Goal: Transaction & Acquisition: Purchase product/service

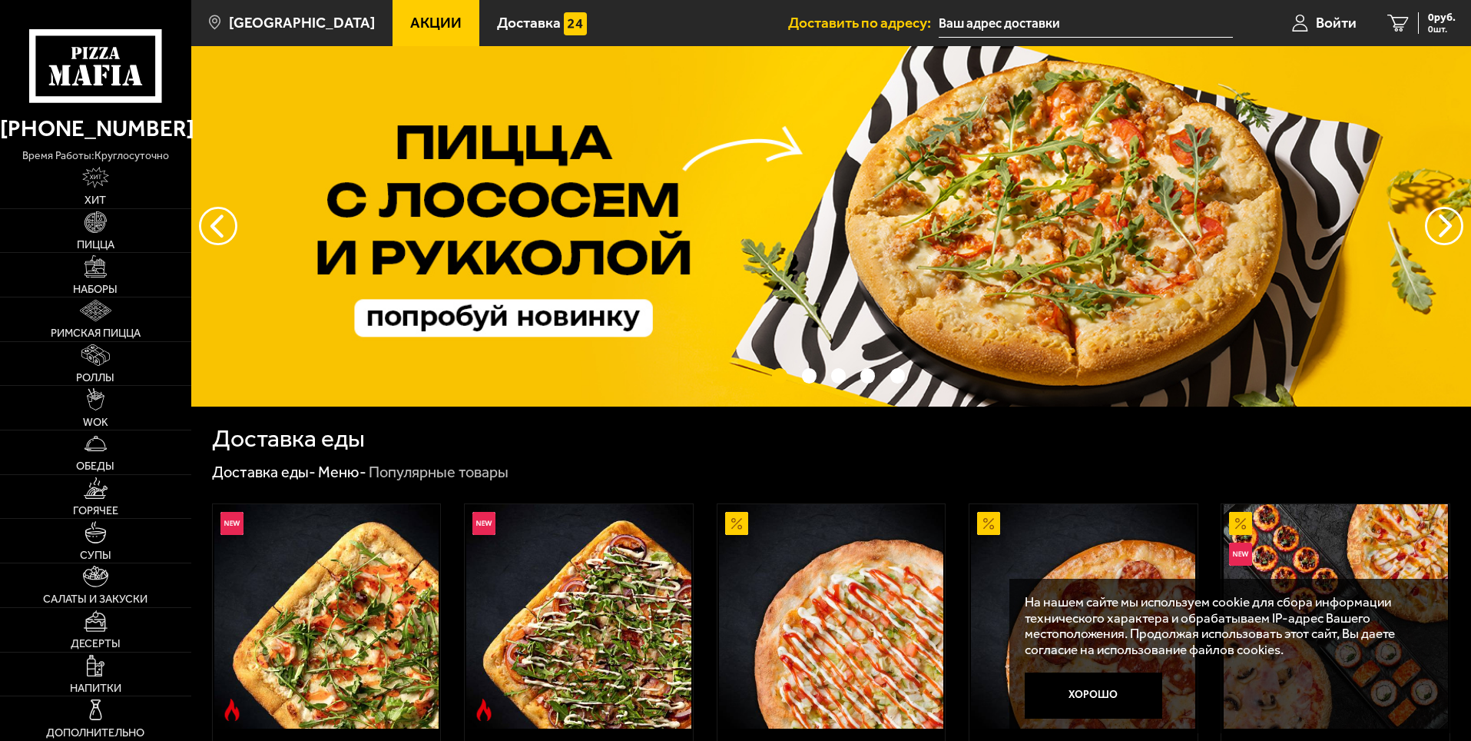
scroll to position [230, 0]
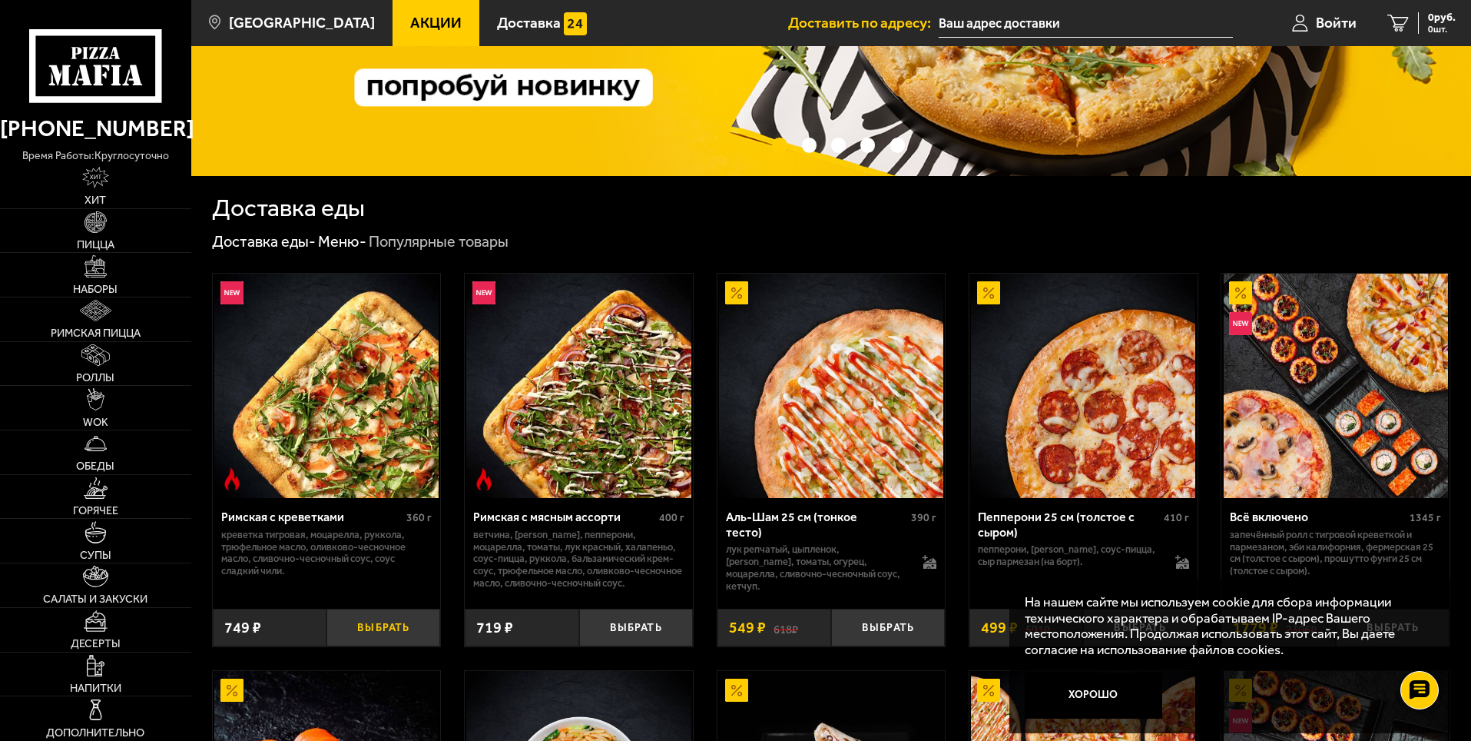
click at [358, 622] on button "Выбрать" at bounding box center [384, 628] width 114 height 38
click at [982, 11] on input "text" at bounding box center [1074, 23] width 294 height 28
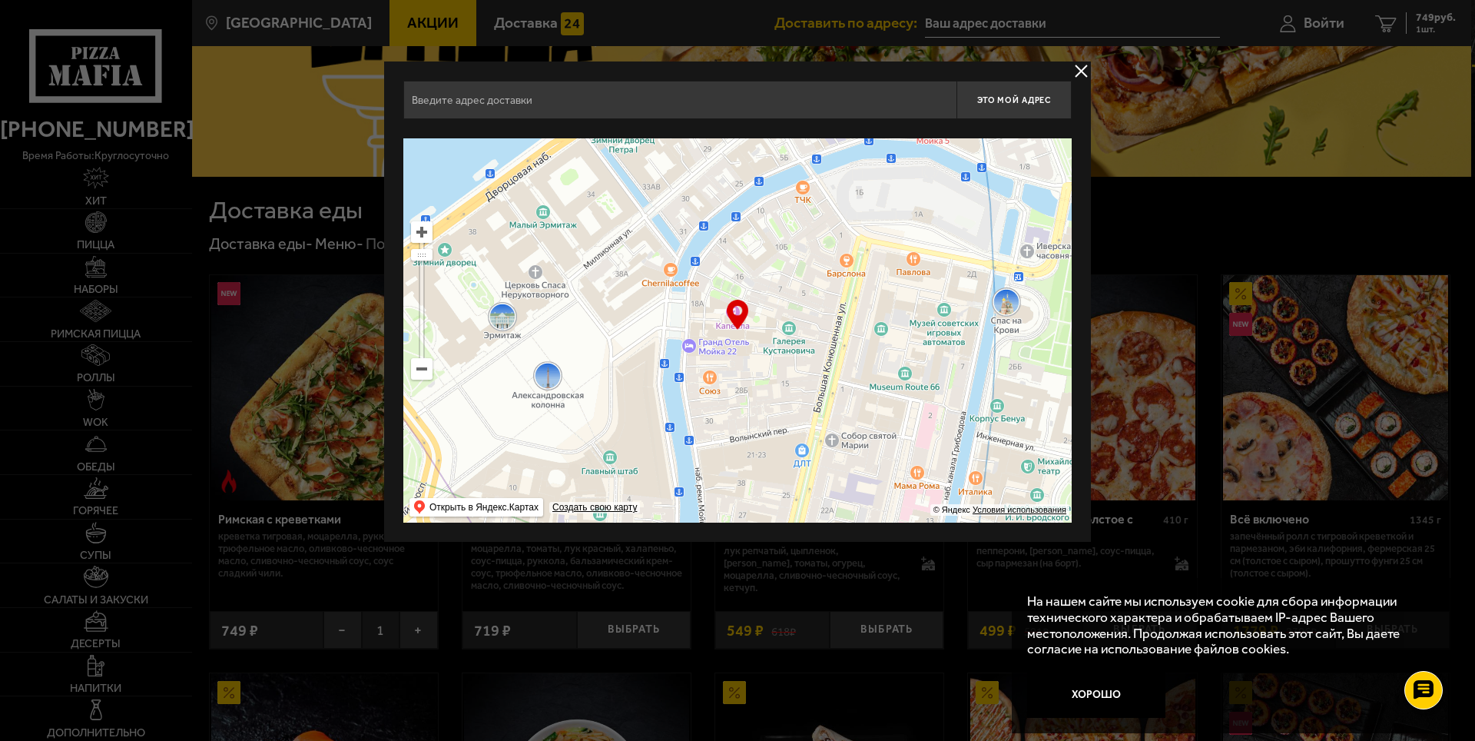
drag, startPoint x: 788, startPoint y: 267, endPoint x: 598, endPoint y: 317, distance: 196.2
click at [598, 317] on ymaps at bounding box center [737, 330] width 668 height 384
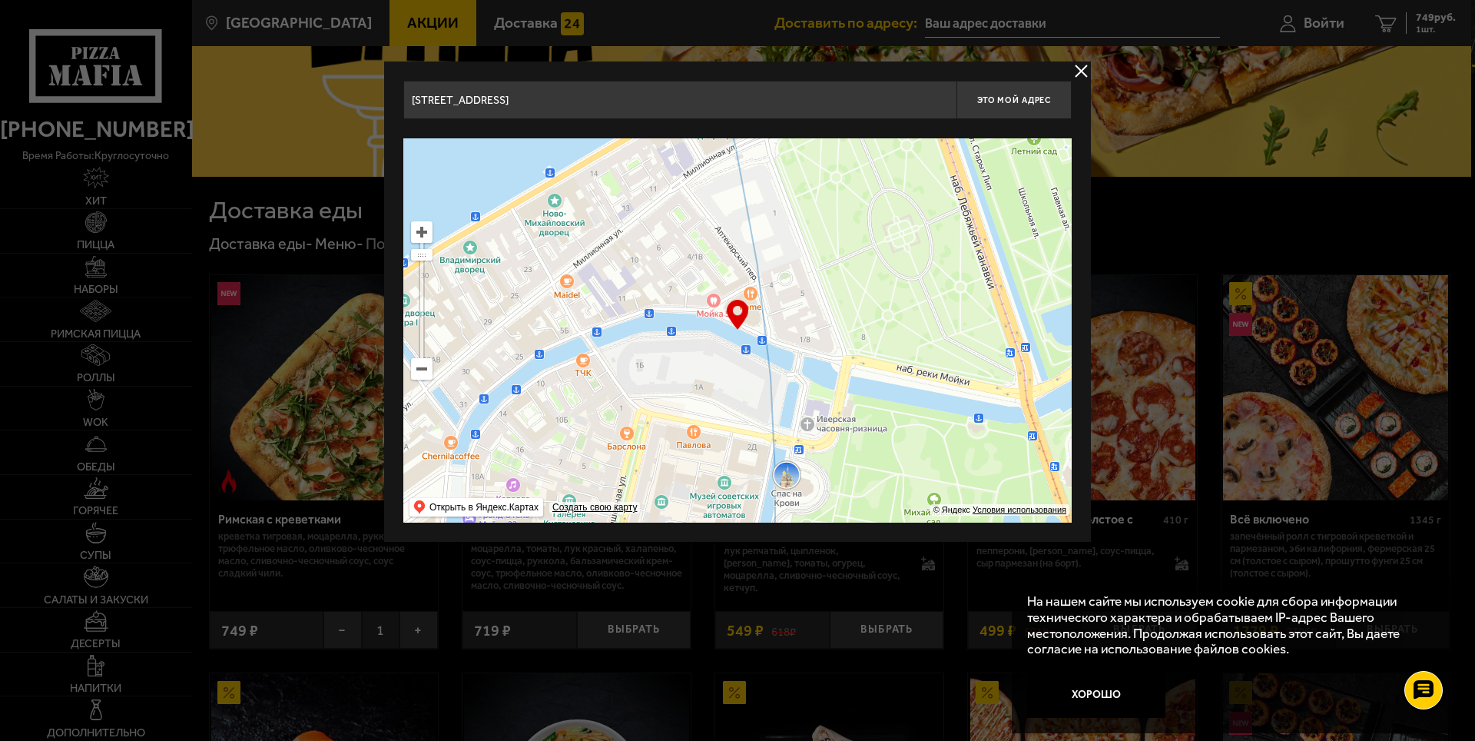
drag, startPoint x: 738, startPoint y: 280, endPoint x: 668, endPoint y: 492, distance: 224.0
click at [668, 491] on ymaps at bounding box center [737, 330] width 668 height 384
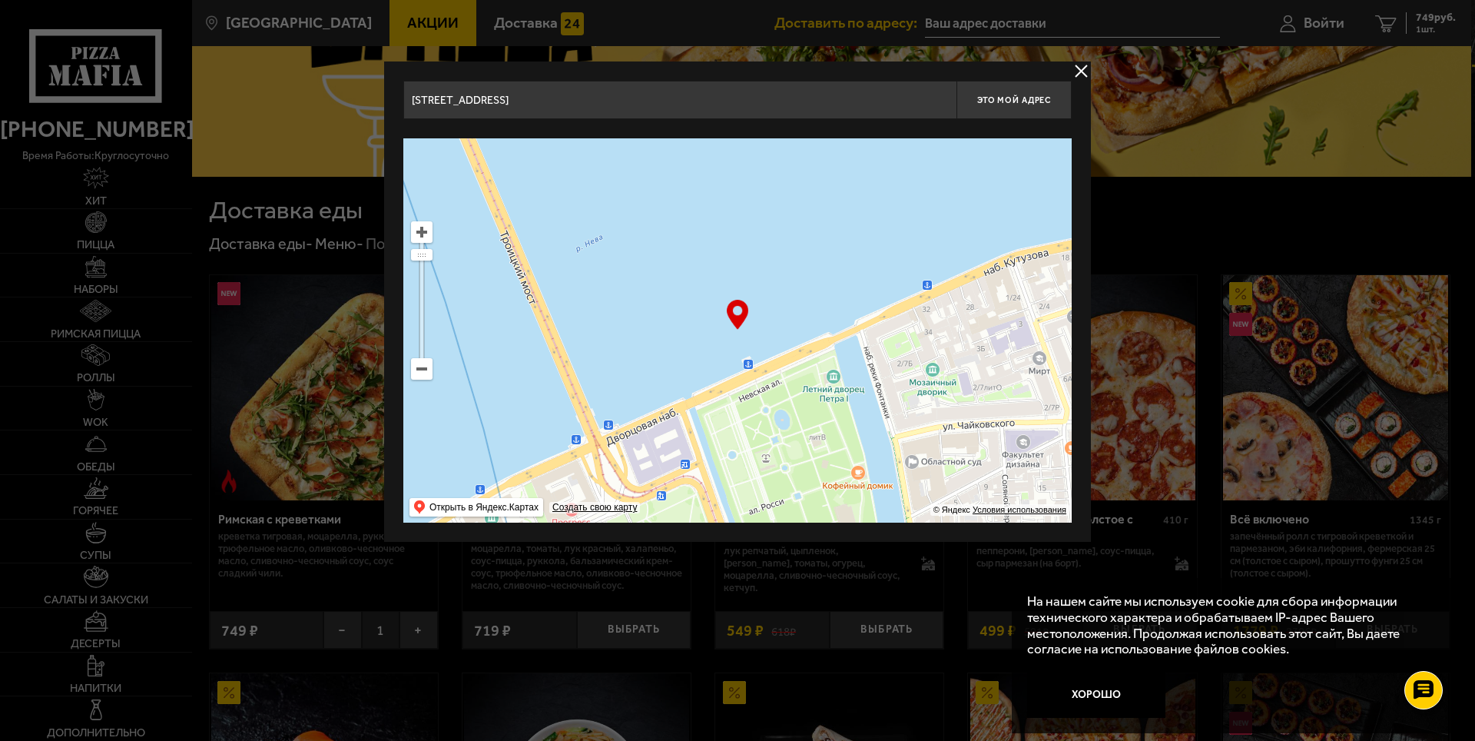
drag, startPoint x: 717, startPoint y: 264, endPoint x: 463, endPoint y: 439, distance: 308.2
click at [466, 446] on ymaps at bounding box center [737, 330] width 668 height 384
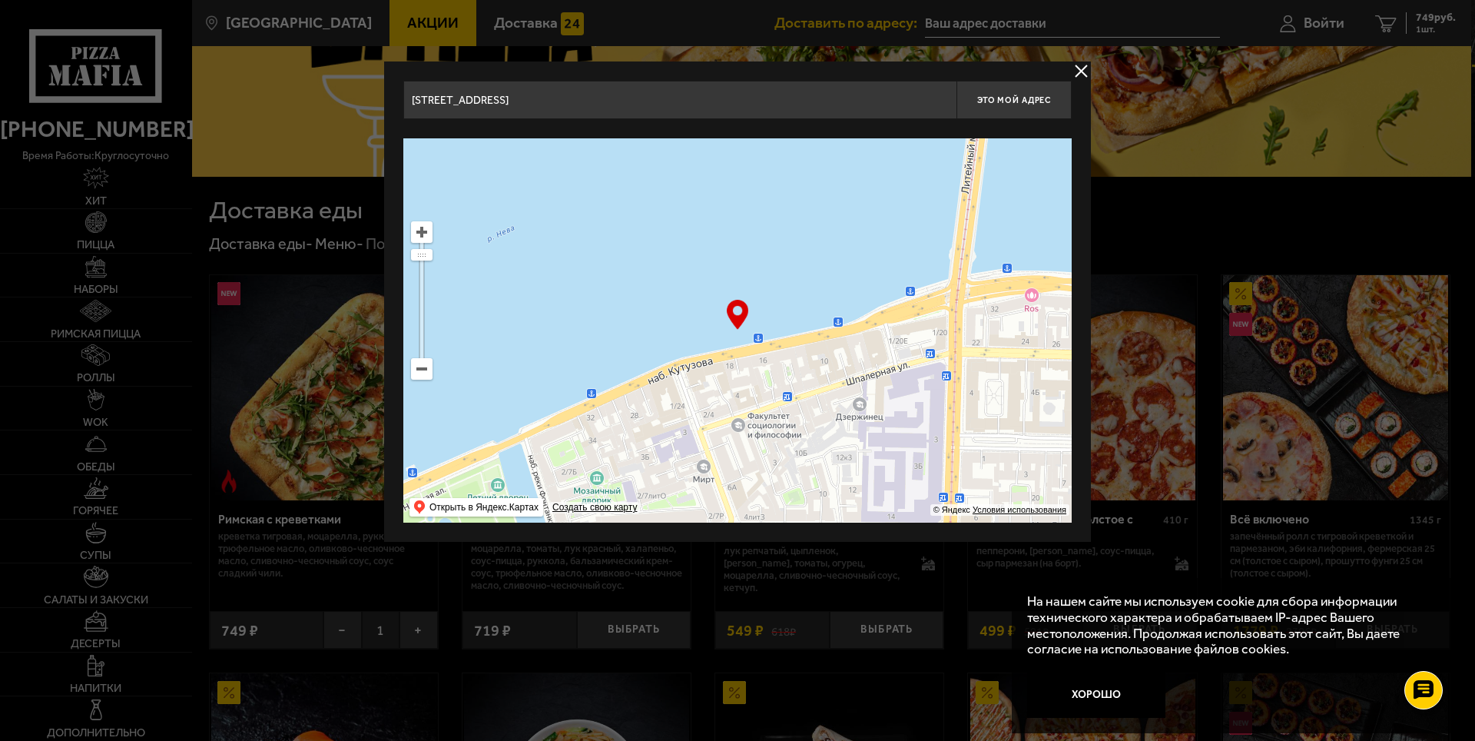
click at [425, 379] on ymaps at bounding box center [422, 369] width 22 height 22
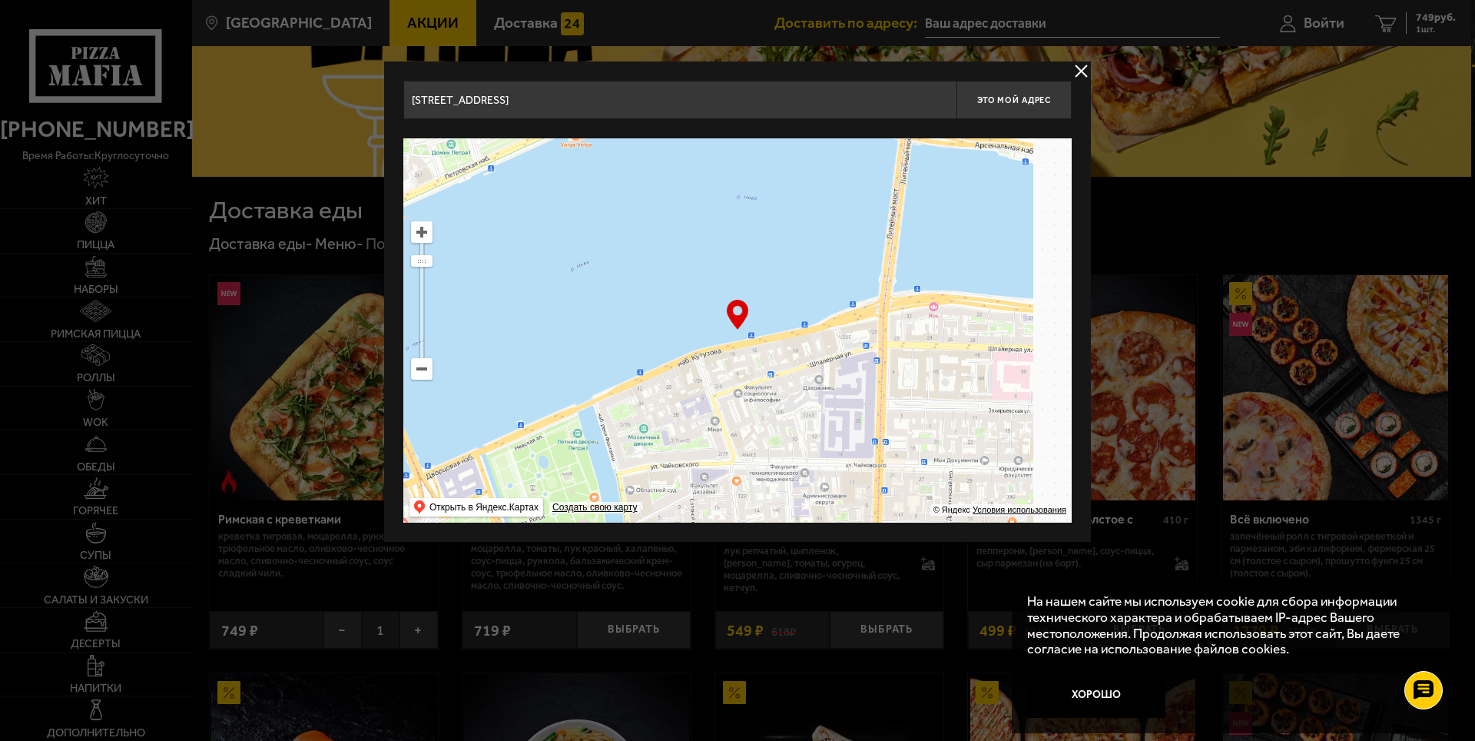
click at [423, 373] on ymaps at bounding box center [422, 369] width 20 height 20
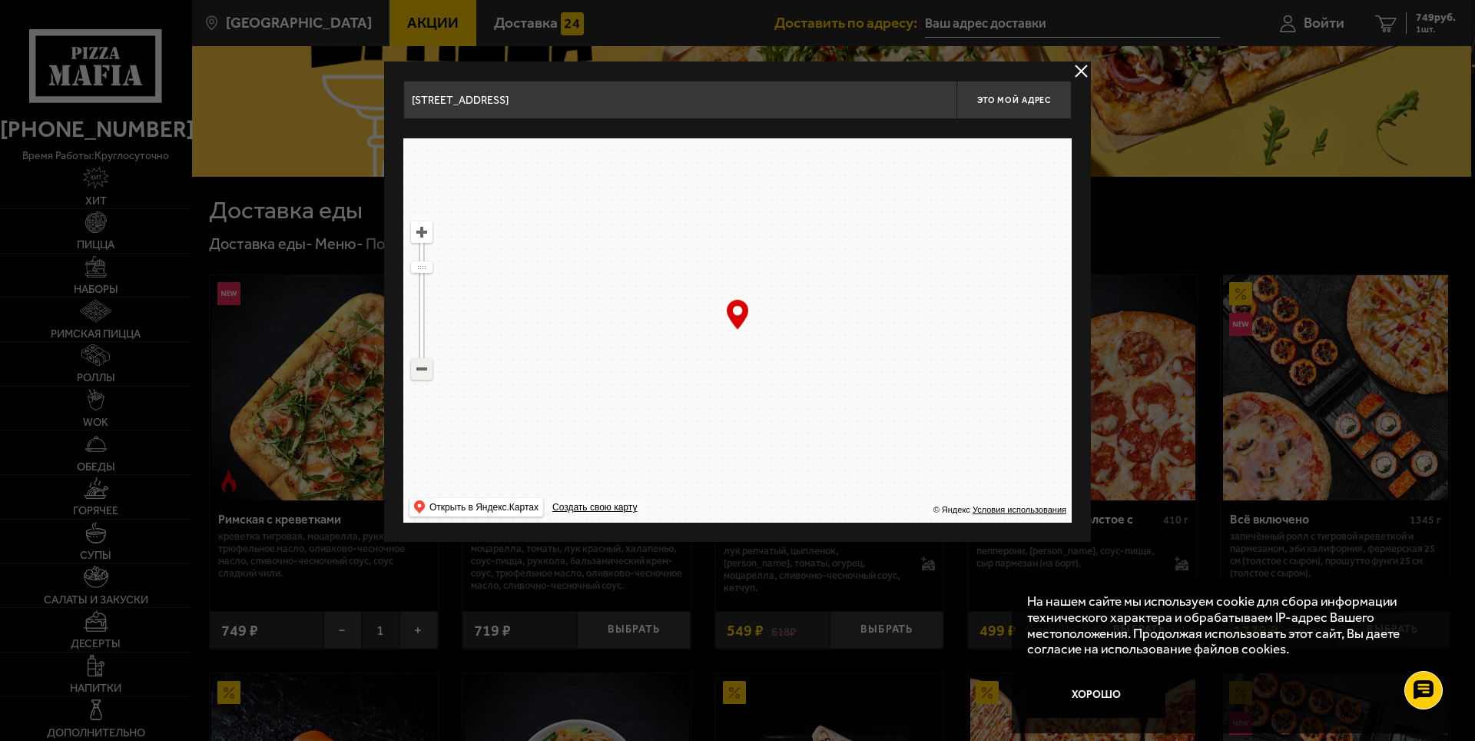
click at [423, 373] on ymaps at bounding box center [422, 369] width 20 height 20
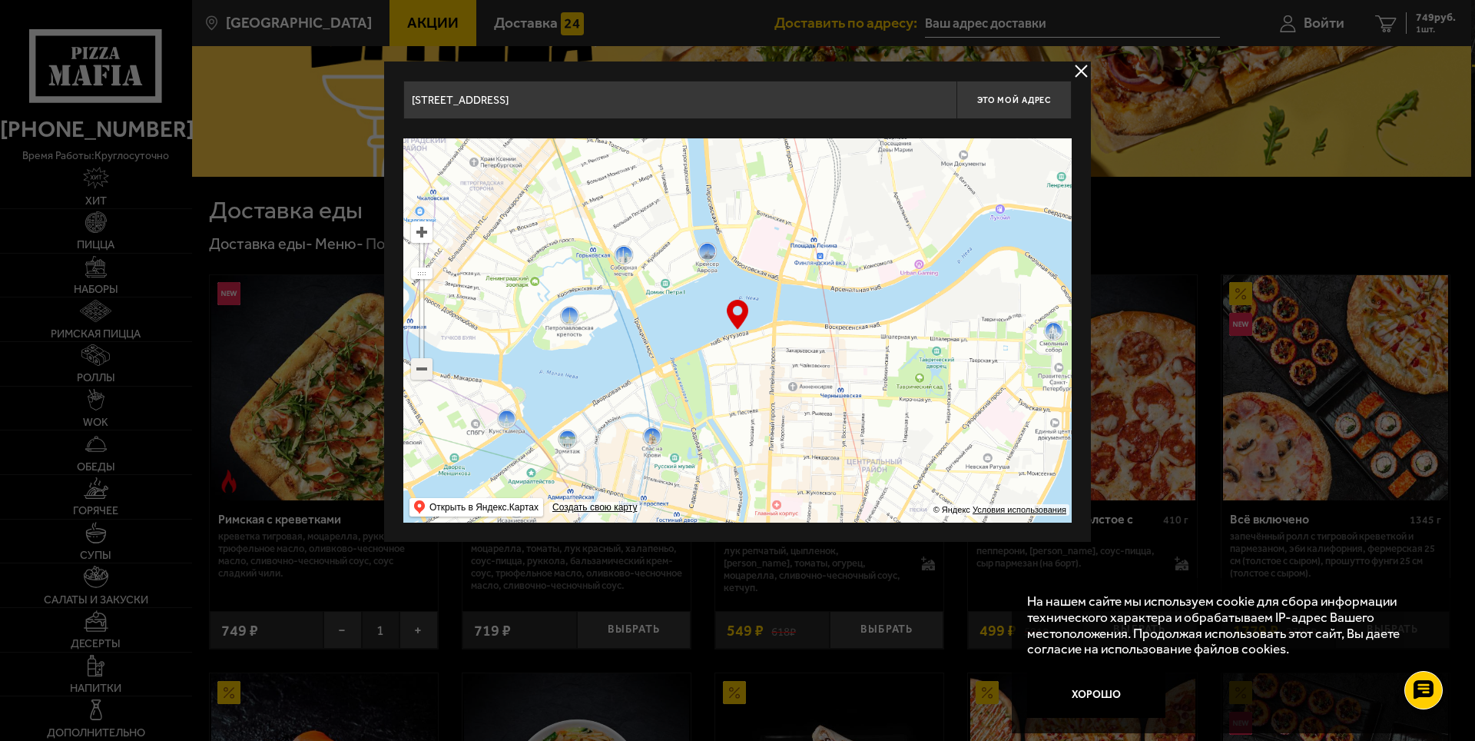
click at [423, 373] on ymaps at bounding box center [422, 369] width 20 height 20
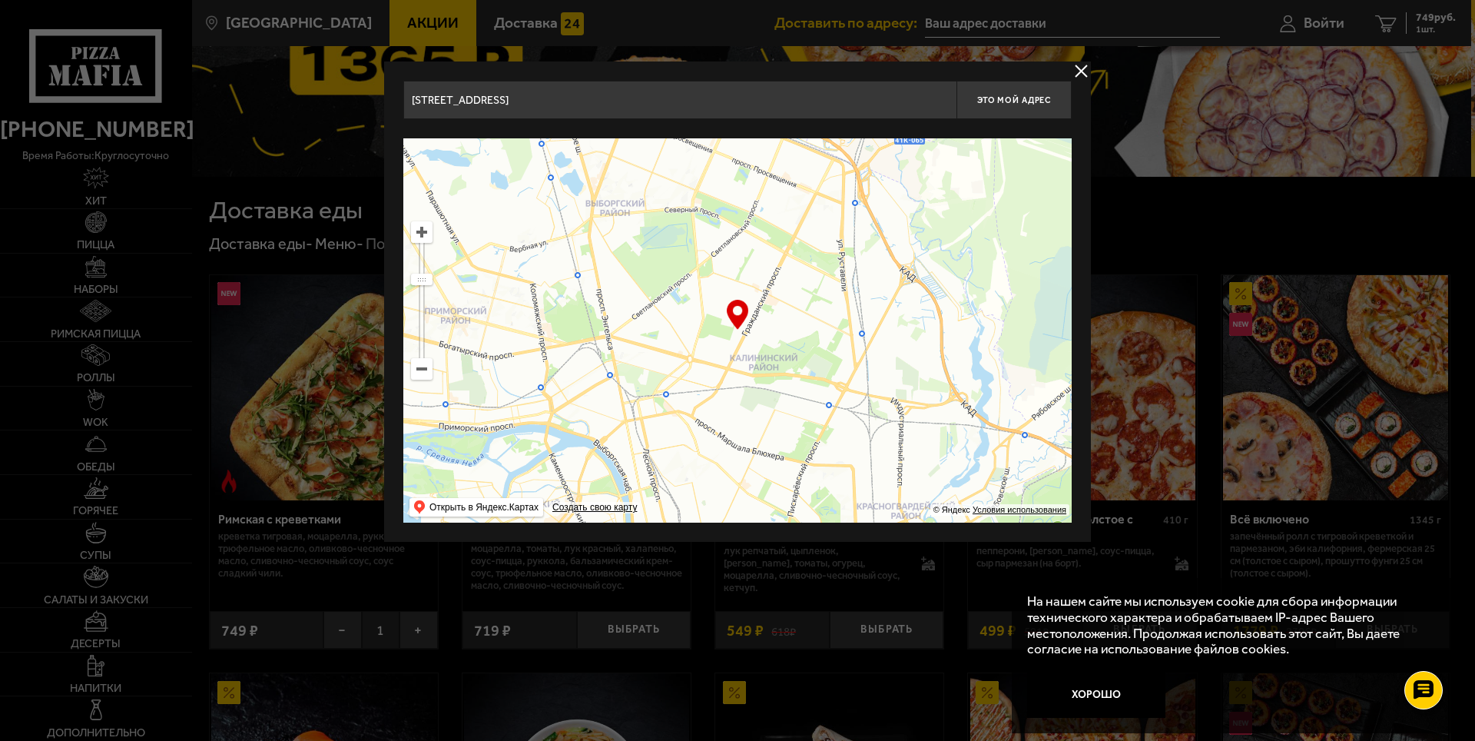
drag, startPoint x: 856, startPoint y: 251, endPoint x: 774, endPoint y: 492, distance: 254.6
click at [774, 492] on ymaps at bounding box center [737, 330] width 668 height 384
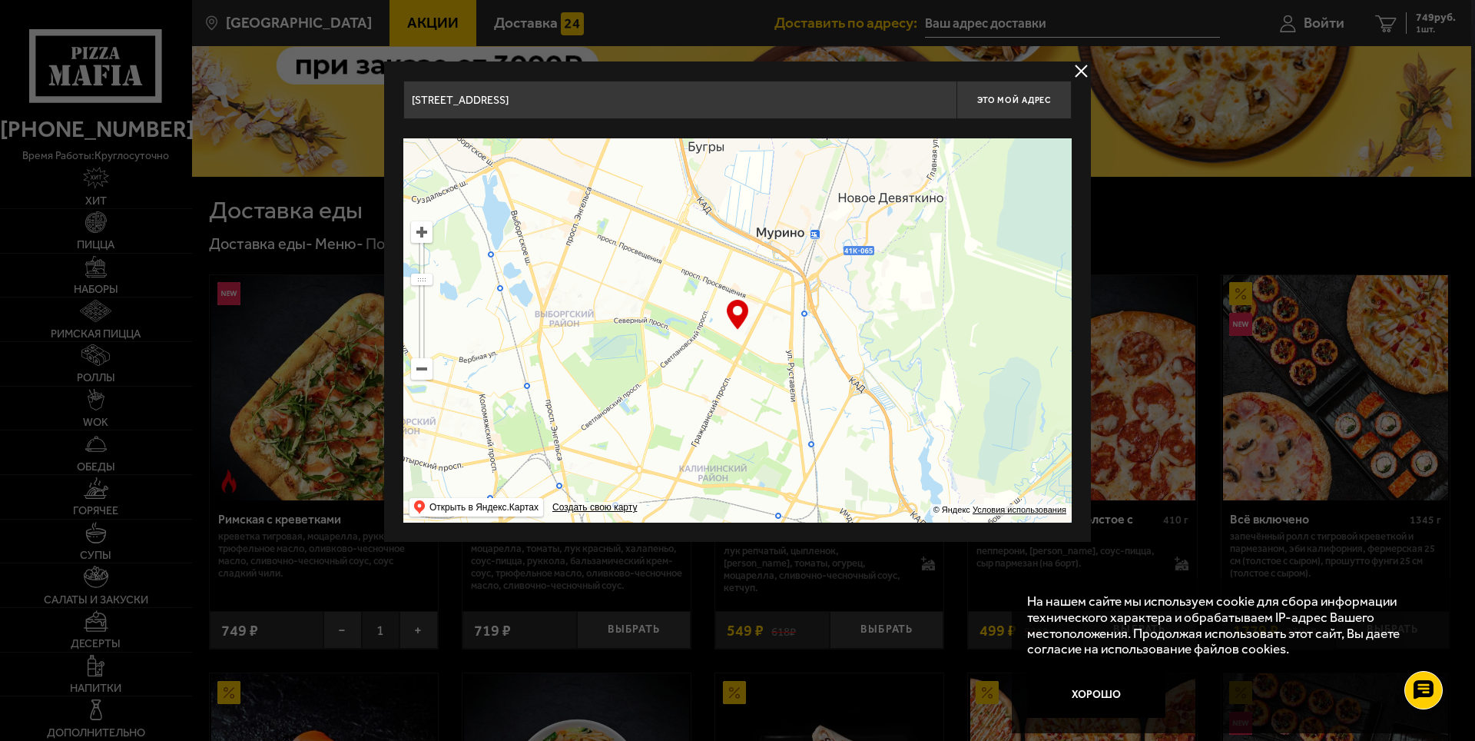
drag, startPoint x: 785, startPoint y: 346, endPoint x: 764, endPoint y: 382, distance: 42.0
click at [764, 382] on ymaps at bounding box center [737, 330] width 668 height 384
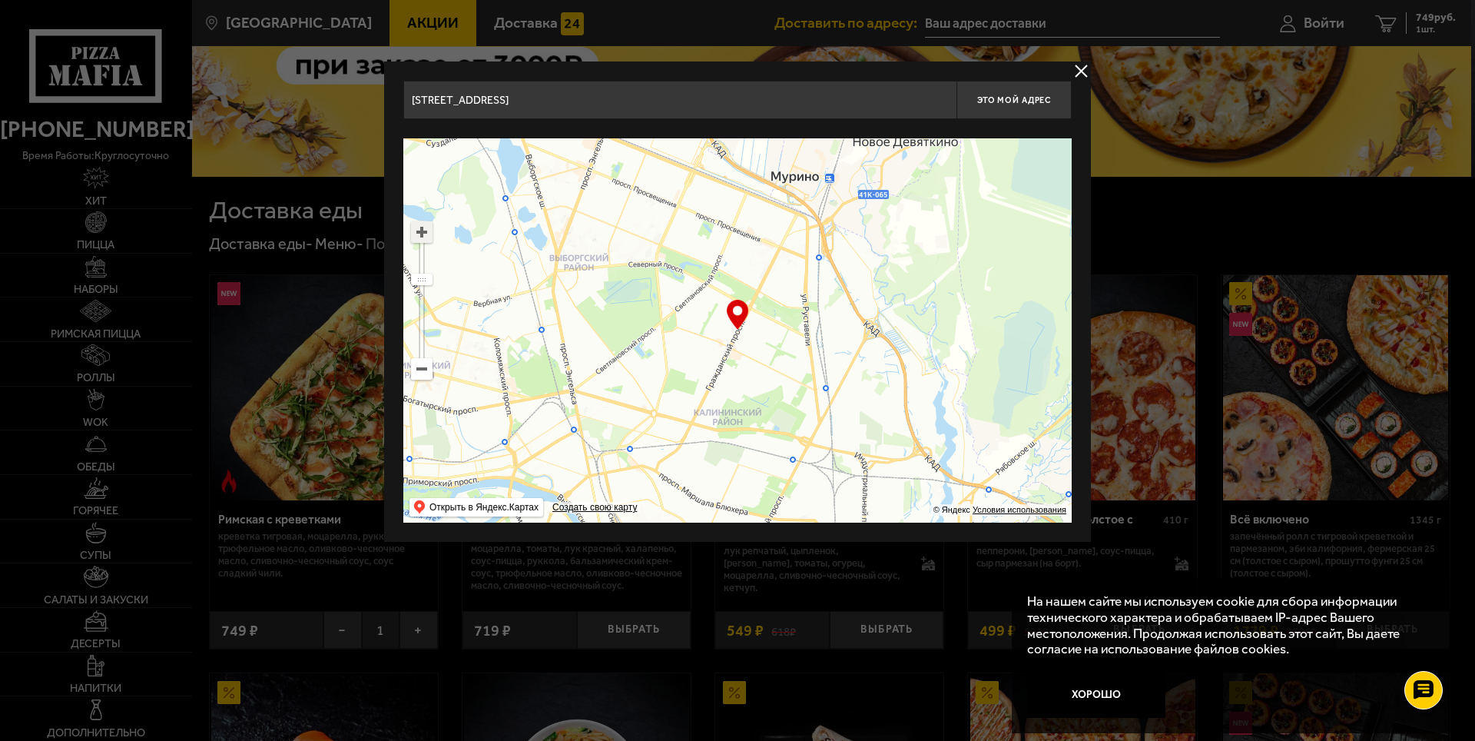
click at [417, 230] on ymaps at bounding box center [422, 232] width 20 height 20
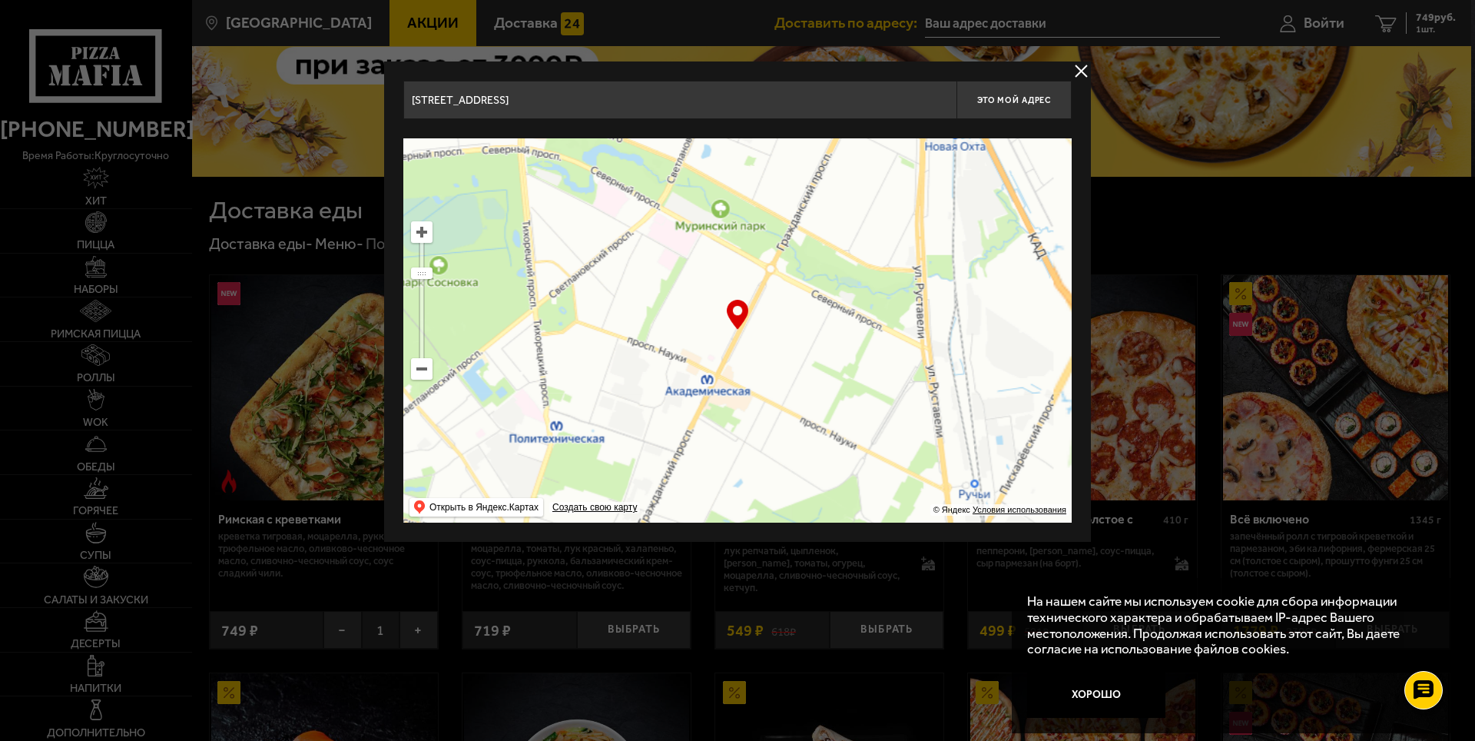
click at [417, 230] on ymaps at bounding box center [422, 232] width 20 height 20
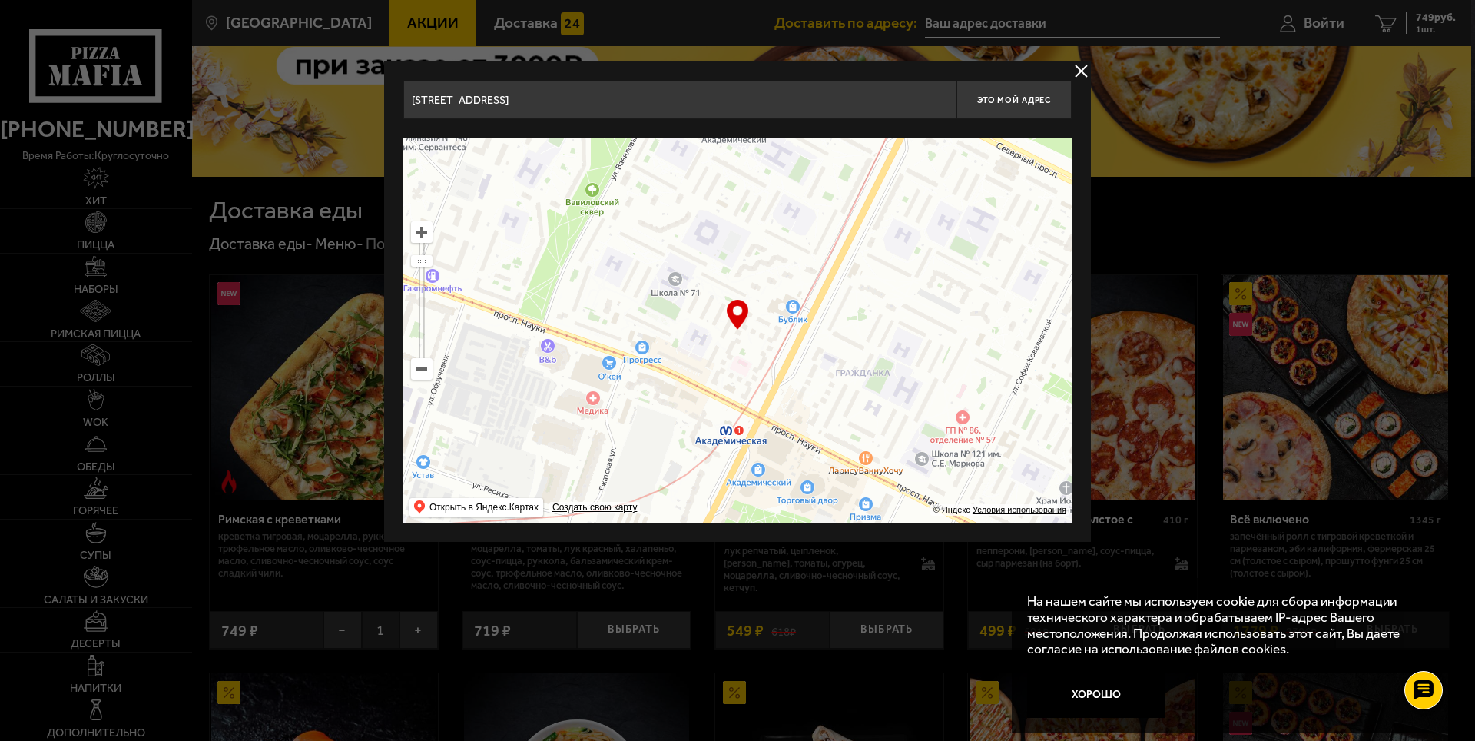
drag, startPoint x: 648, startPoint y: 352, endPoint x: 542, endPoint y: 540, distance: 216.0
click at [542, 540] on div "[STREET_ADDRESS] Это мой адрес Найдите адрес перетащив карту … © Яндекс Условия…" at bounding box center [737, 301] width 707 height 480
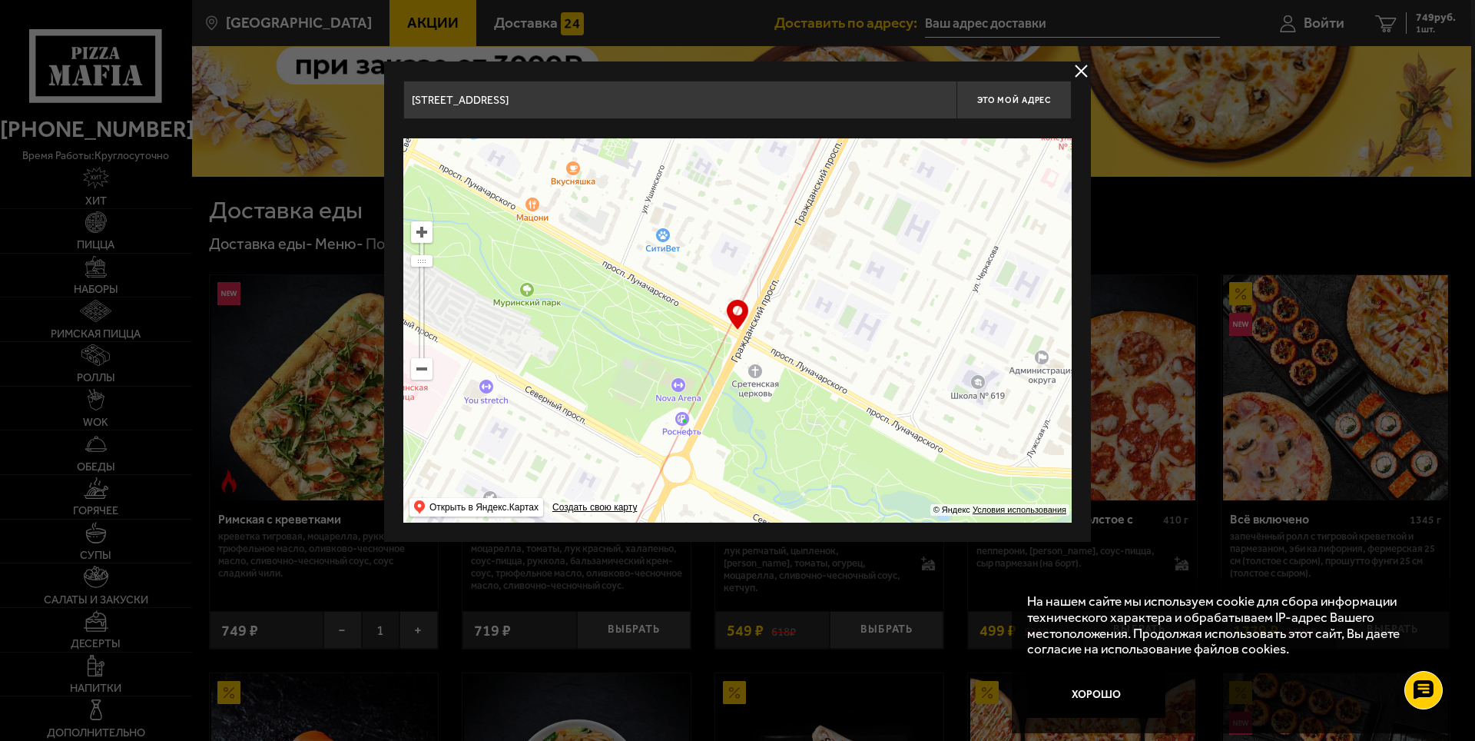
drag, startPoint x: 890, startPoint y: 310, endPoint x: 825, endPoint y: 518, distance: 218.0
click at [826, 514] on ymaps at bounding box center [737, 330] width 668 height 384
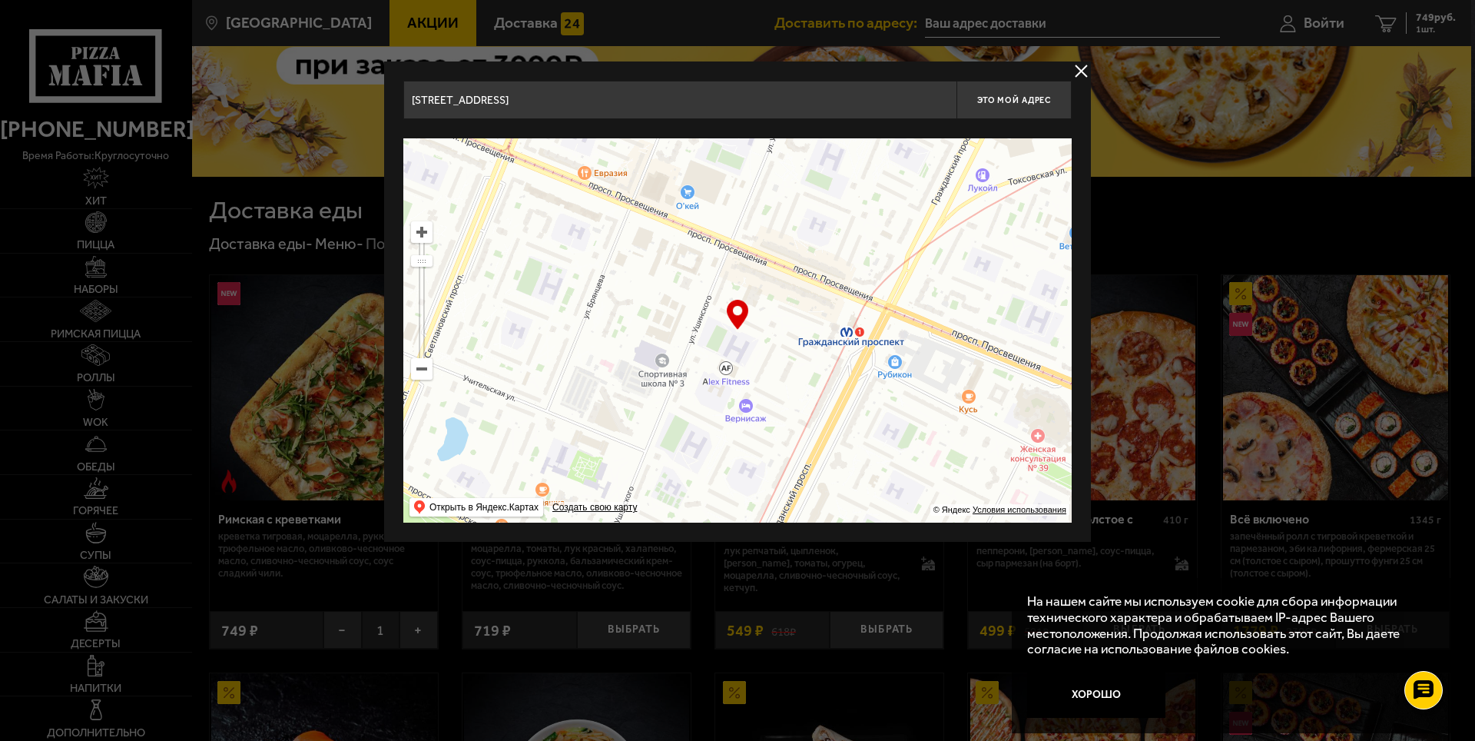
drag, startPoint x: 819, startPoint y: 380, endPoint x: 873, endPoint y: 469, distance: 104.1
click at [873, 469] on ymaps at bounding box center [737, 330] width 668 height 384
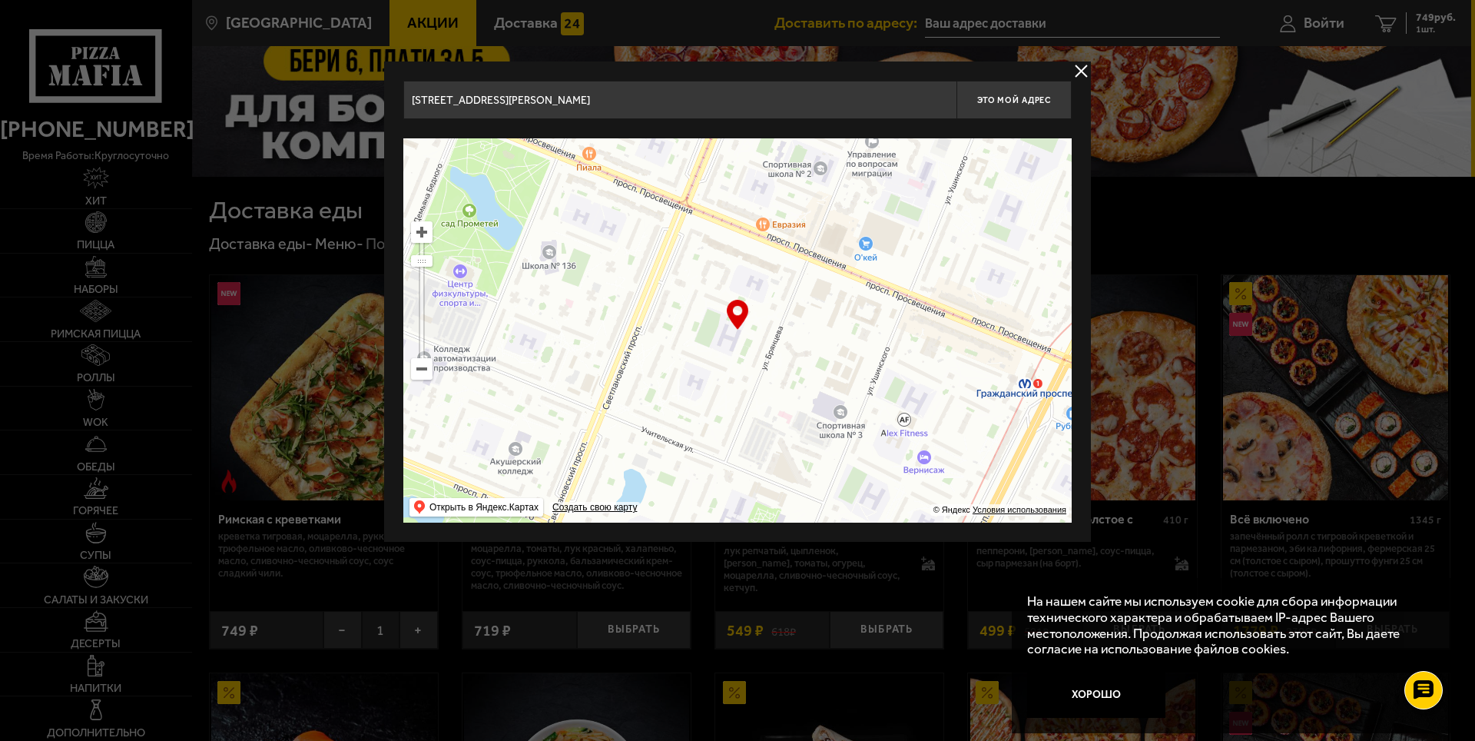
drag, startPoint x: 760, startPoint y: 405, endPoint x: 835, endPoint y: 248, distance: 173.9
click at [835, 248] on ymaps at bounding box center [737, 330] width 668 height 384
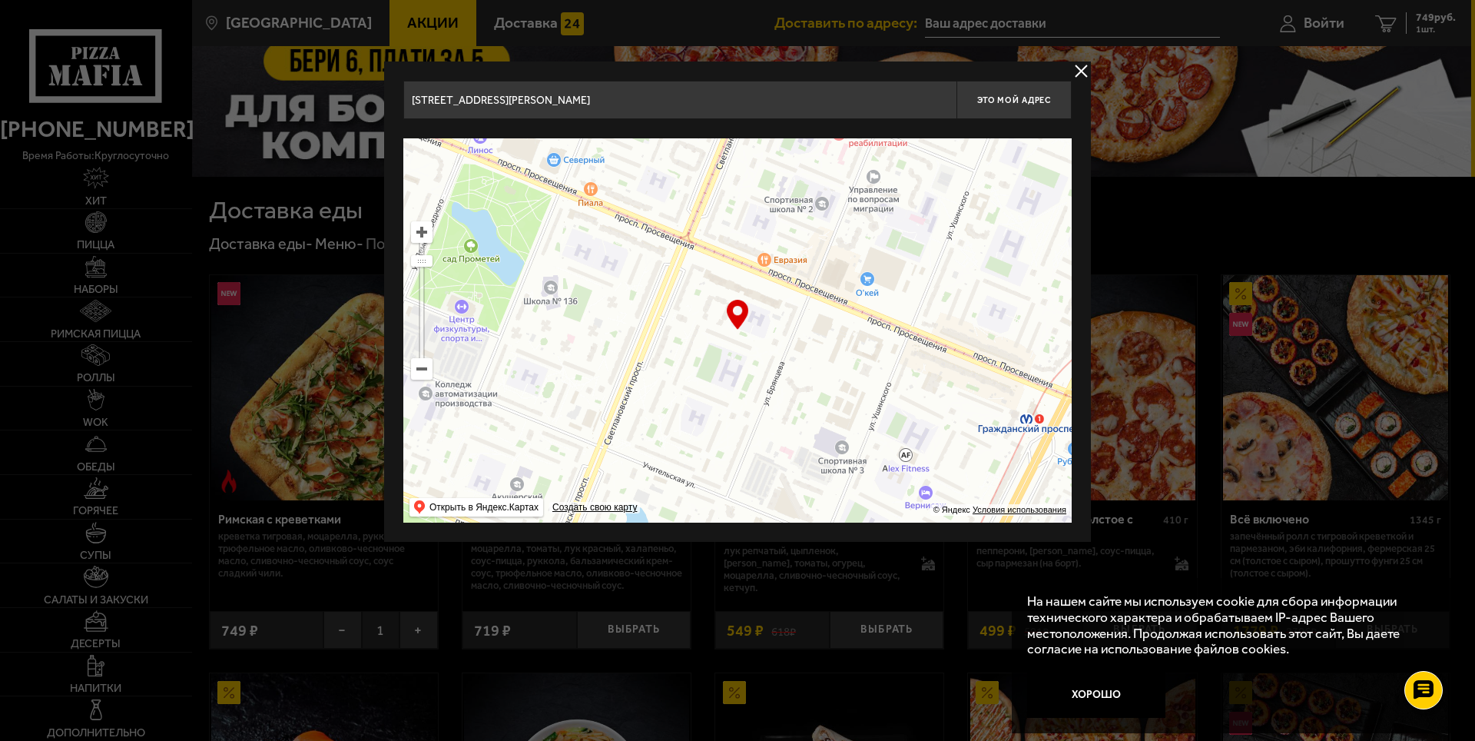
drag, startPoint x: 841, startPoint y: 373, endPoint x: 867, endPoint y: 436, distance: 68.2
click at [867, 436] on ymaps at bounding box center [737, 330] width 668 height 384
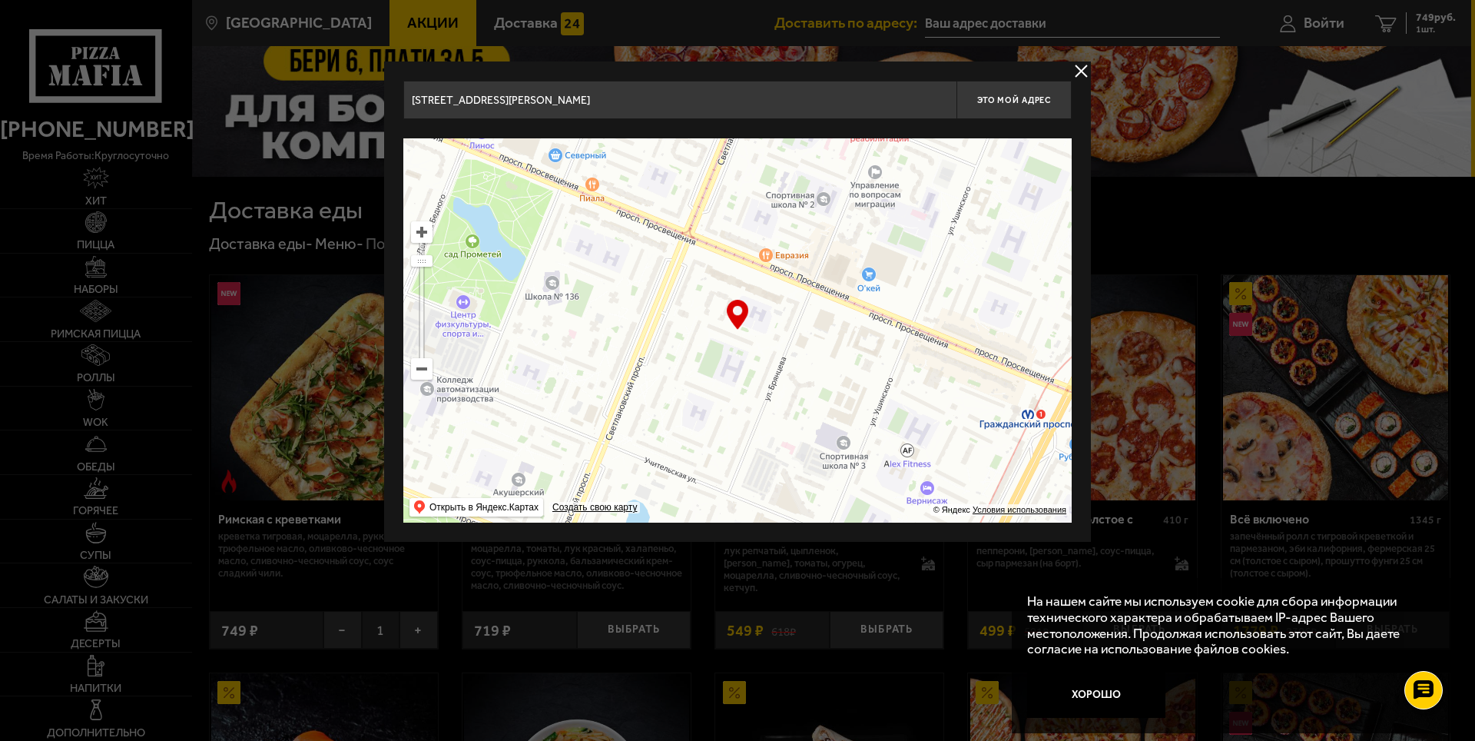
click at [622, 124] on div "Найдите адрес перетащив карту" at bounding box center [737, 128] width 668 height 19
click at [602, 103] on input "[STREET_ADDRESS][PERSON_NAME]" at bounding box center [679, 100] width 553 height 38
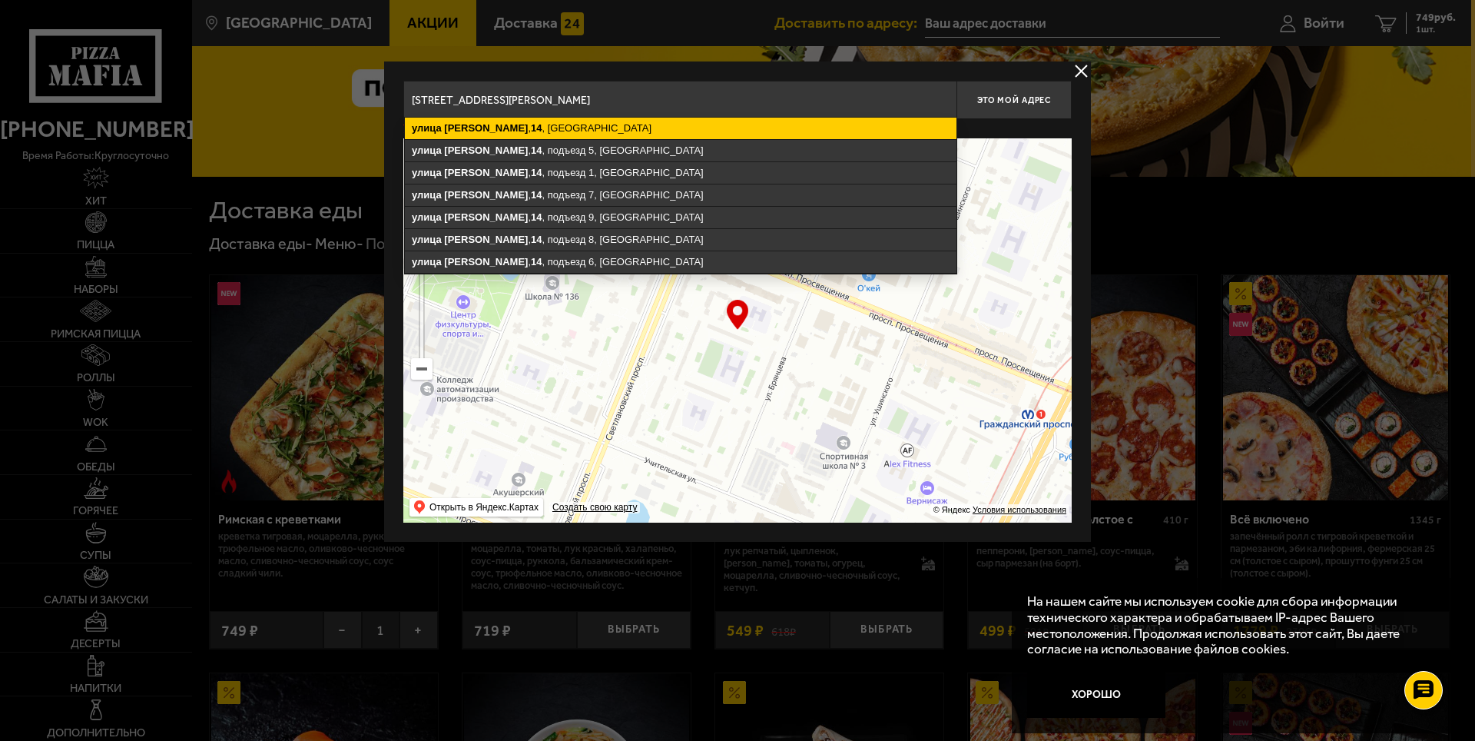
click at [595, 118] on ymaps "[STREET_ADDRESS][PERSON_NAME]" at bounding box center [681, 129] width 552 height 22
type input "[STREET_ADDRESS][PERSON_NAME]"
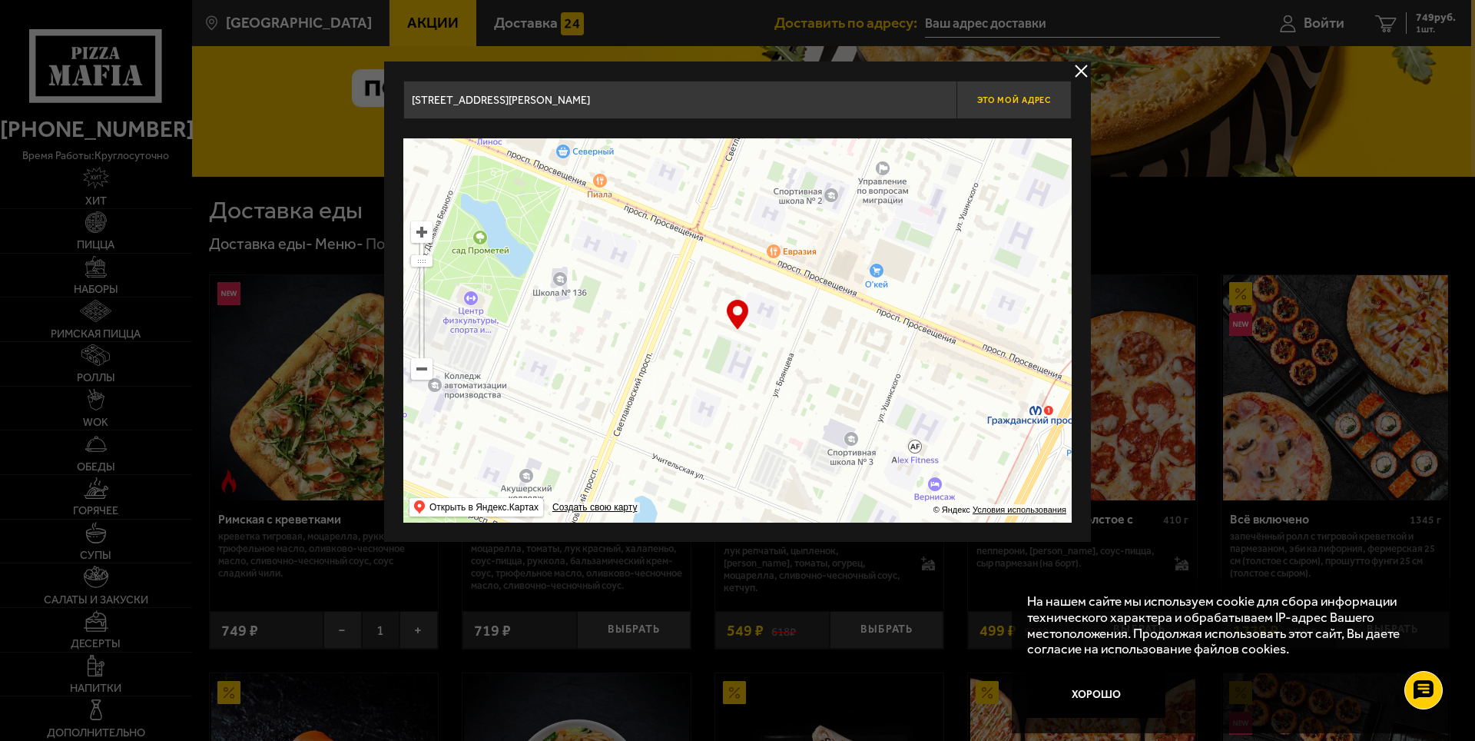
click at [1032, 110] on button "Это мой адрес" at bounding box center [1014, 100] width 115 height 38
type input "[STREET_ADDRESS][PERSON_NAME]"
